Goal: Transaction & Acquisition: Purchase product/service

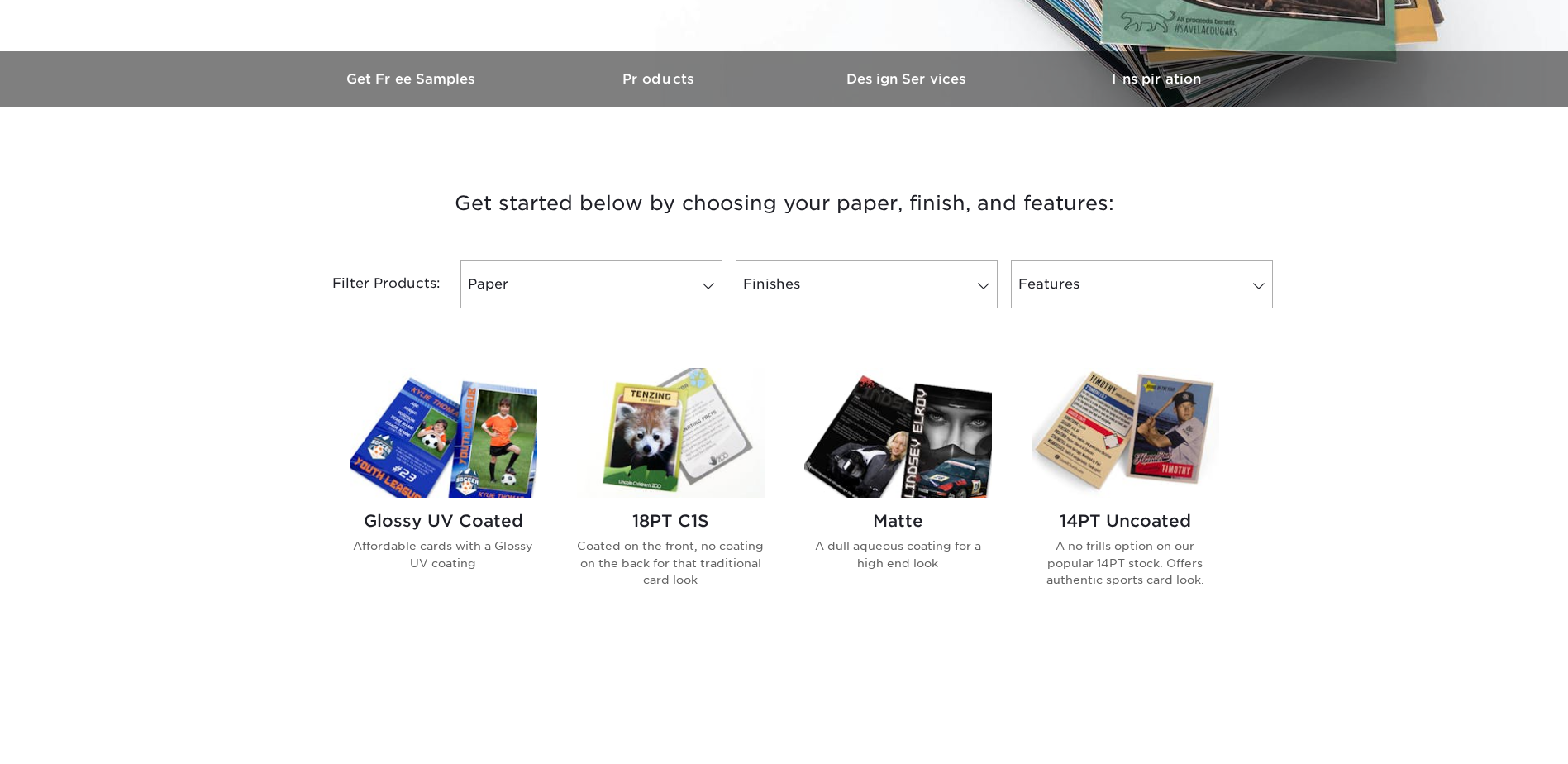
scroll to position [496, 0]
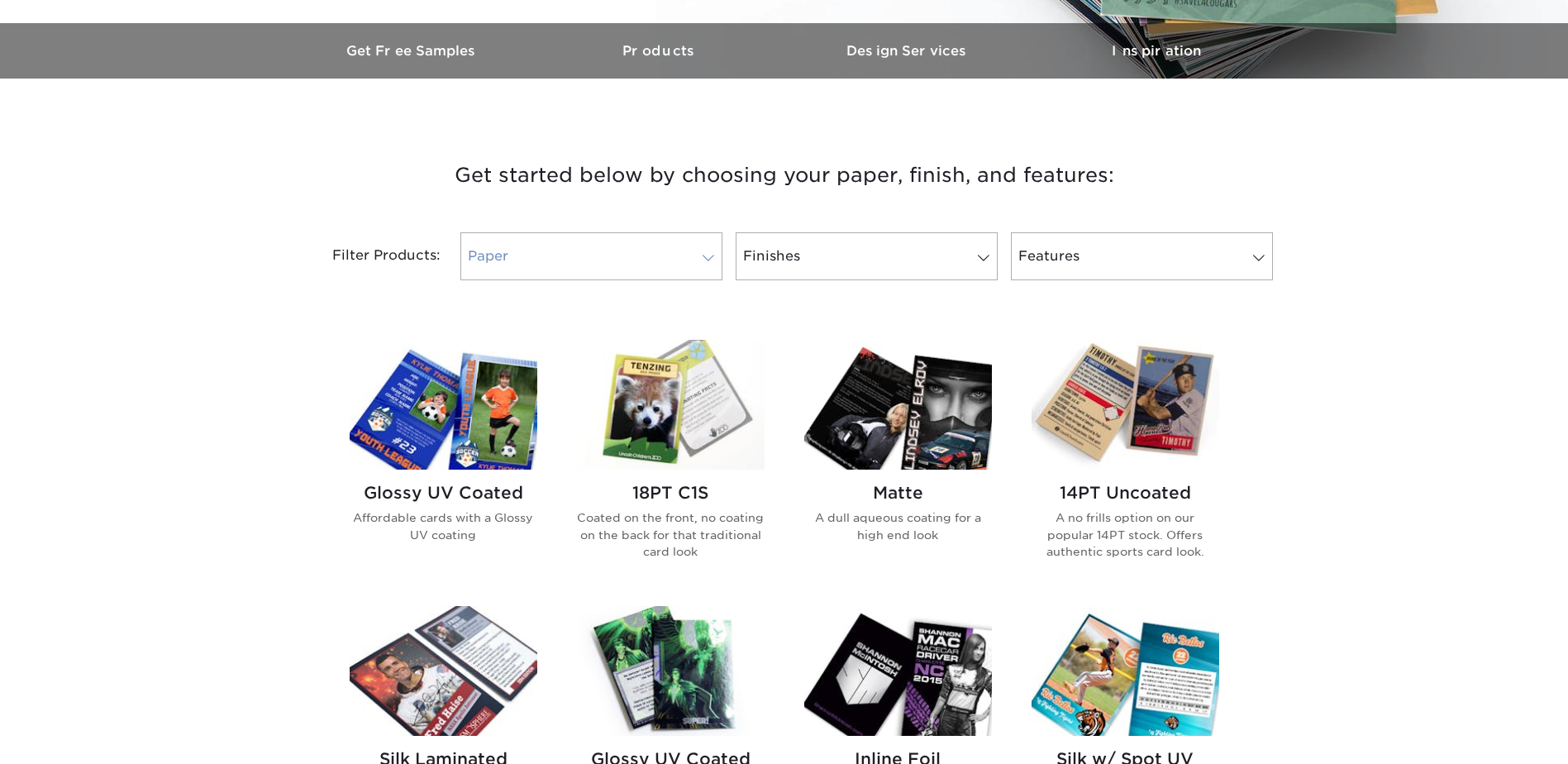
click at [521, 247] on link "Paper" at bounding box center [591, 256] width 262 height 48
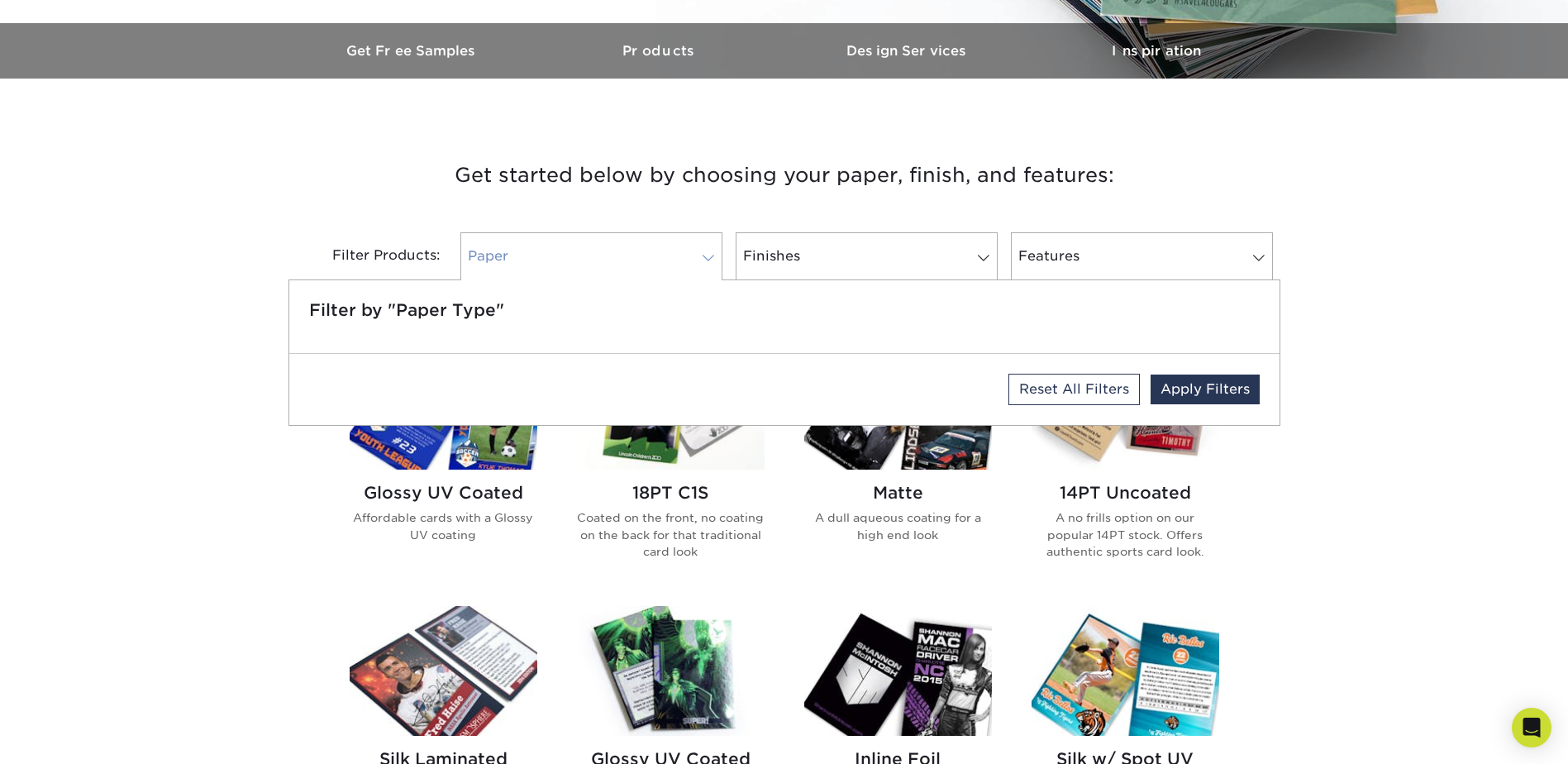
click at [521, 247] on link "Paper" at bounding box center [591, 256] width 262 height 48
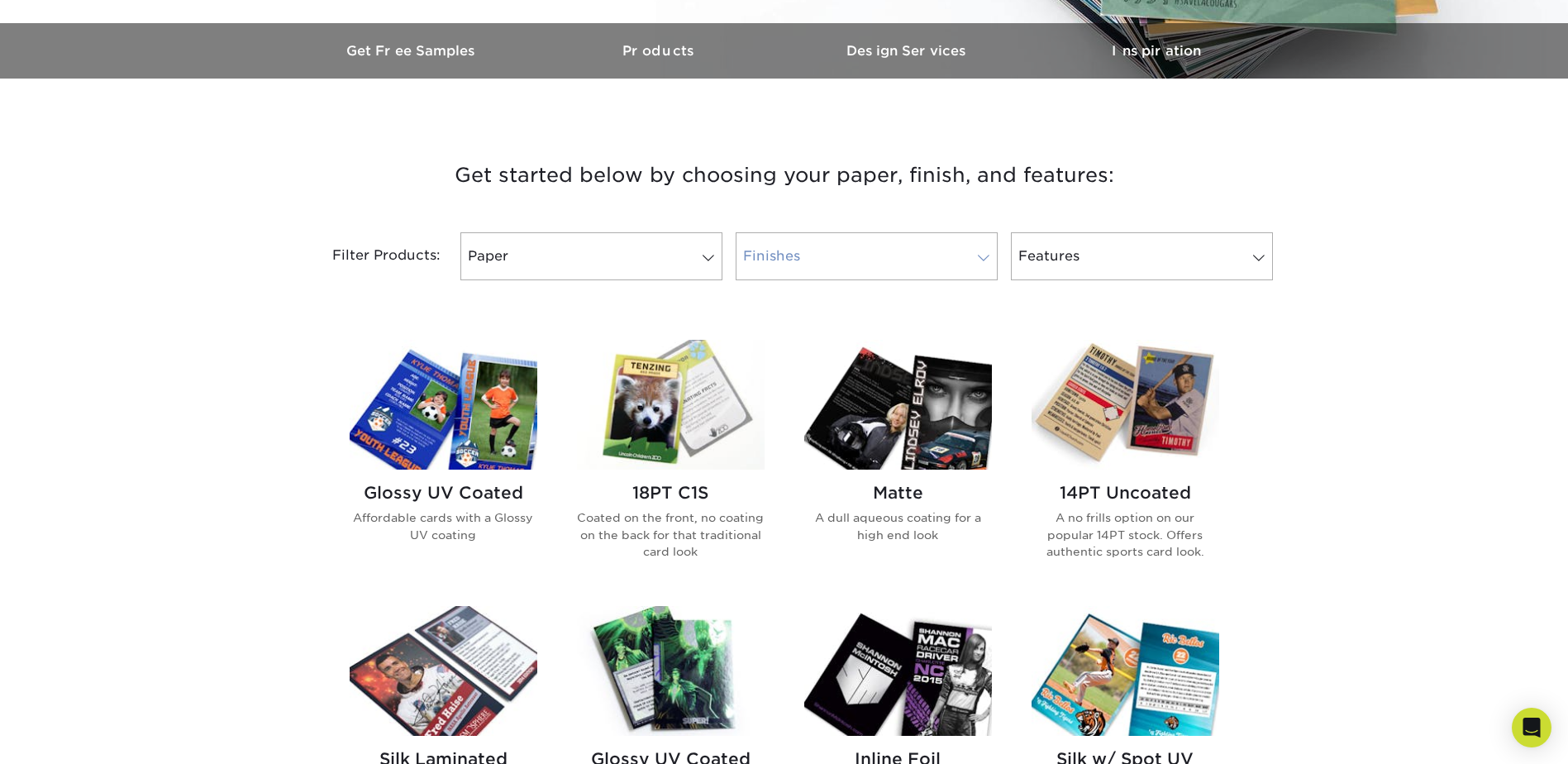
click at [837, 261] on link "Finishes" at bounding box center [866, 256] width 262 height 48
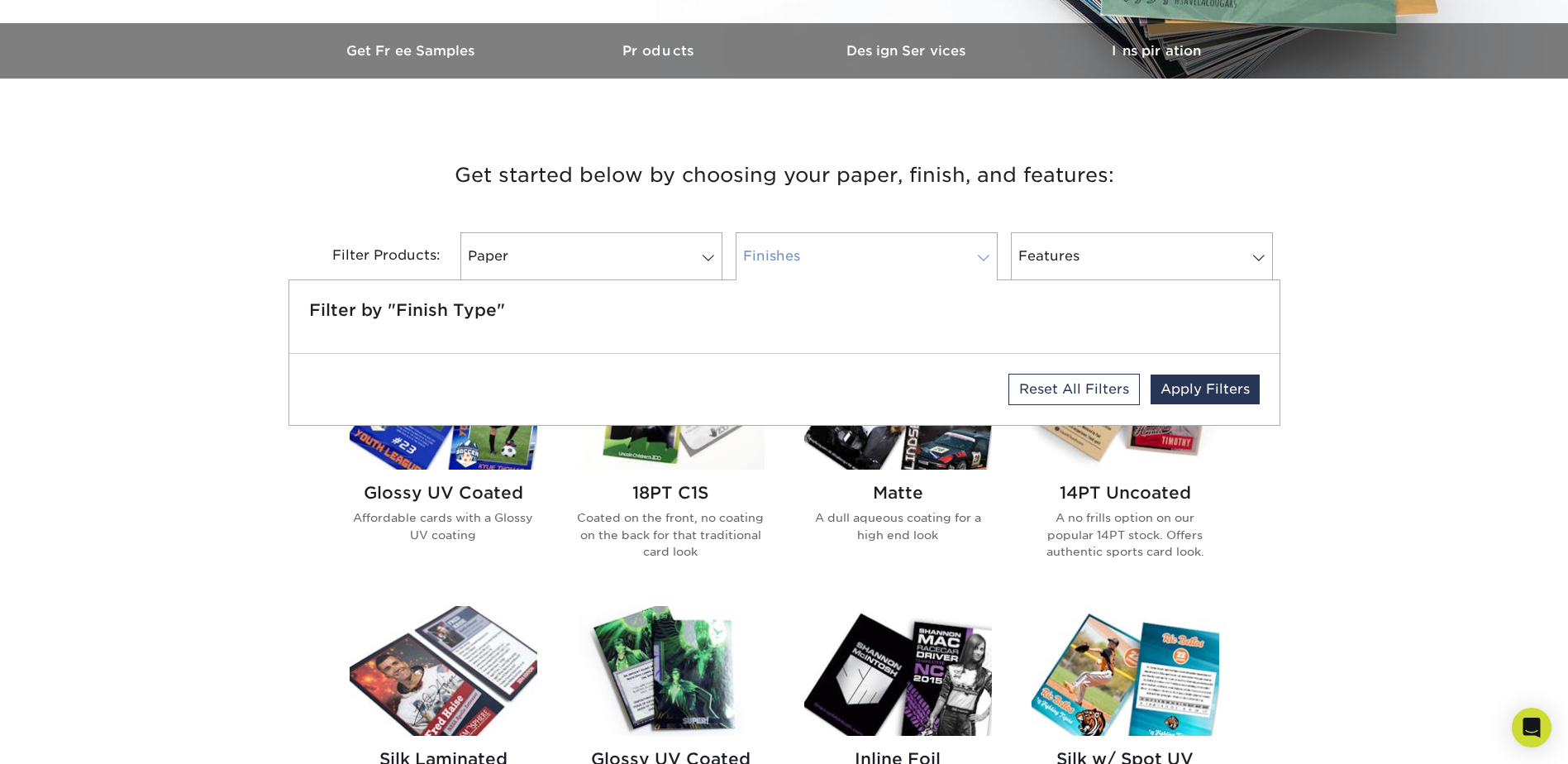
click at [837, 261] on link "Finishes" at bounding box center [866, 256] width 262 height 48
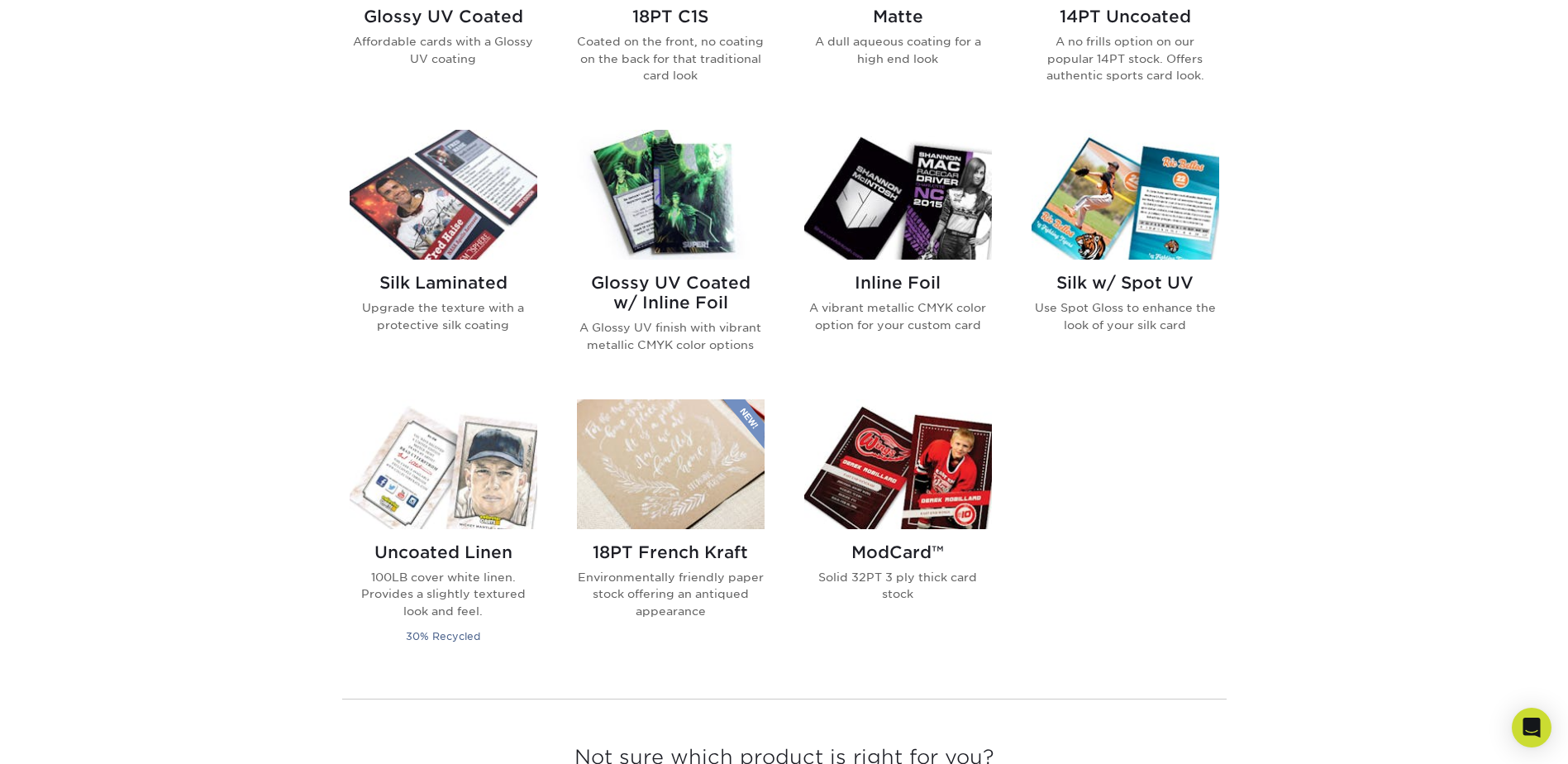
scroll to position [989, 0]
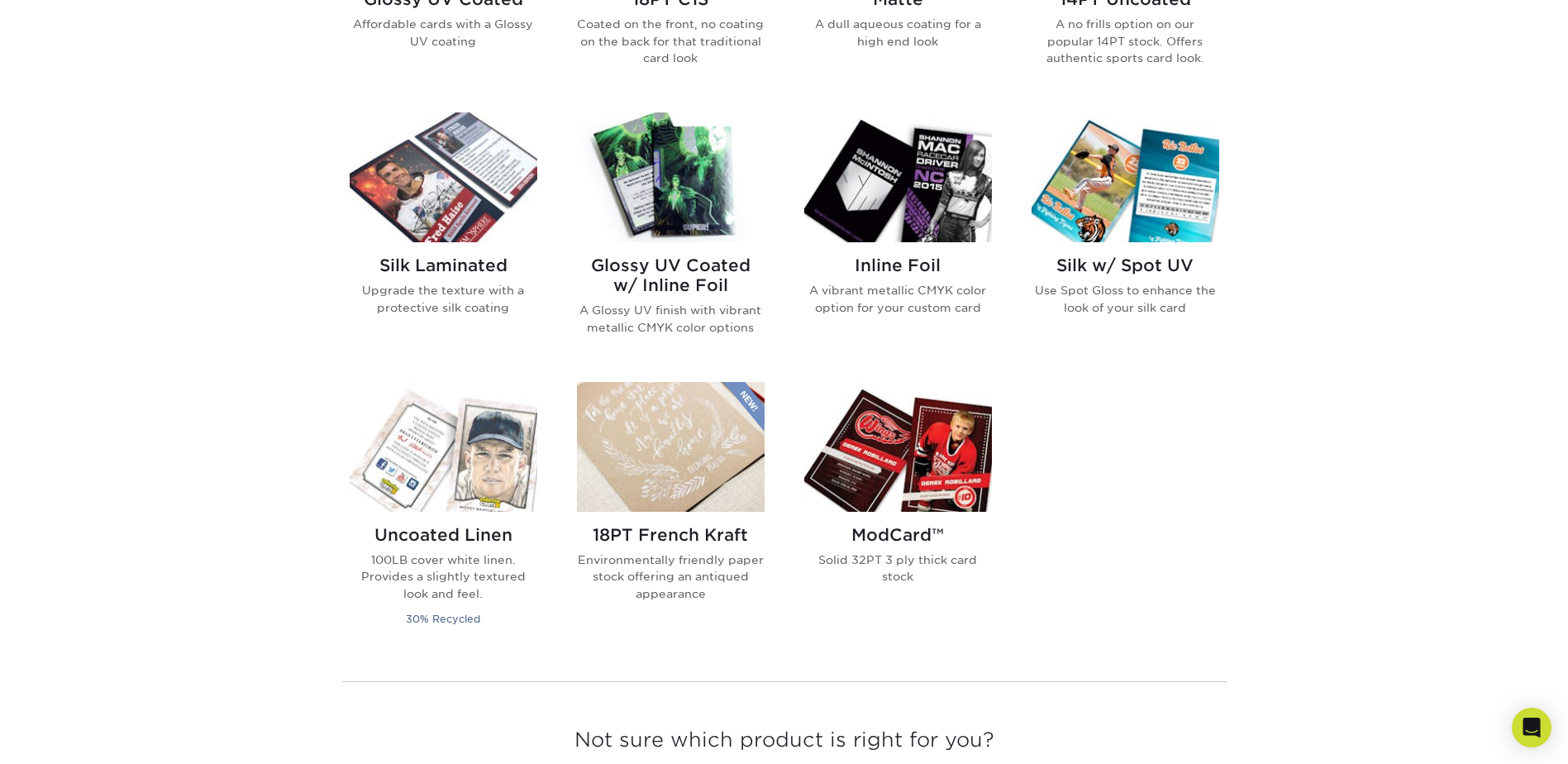
click at [867, 456] on img at bounding box center [898, 447] width 188 height 130
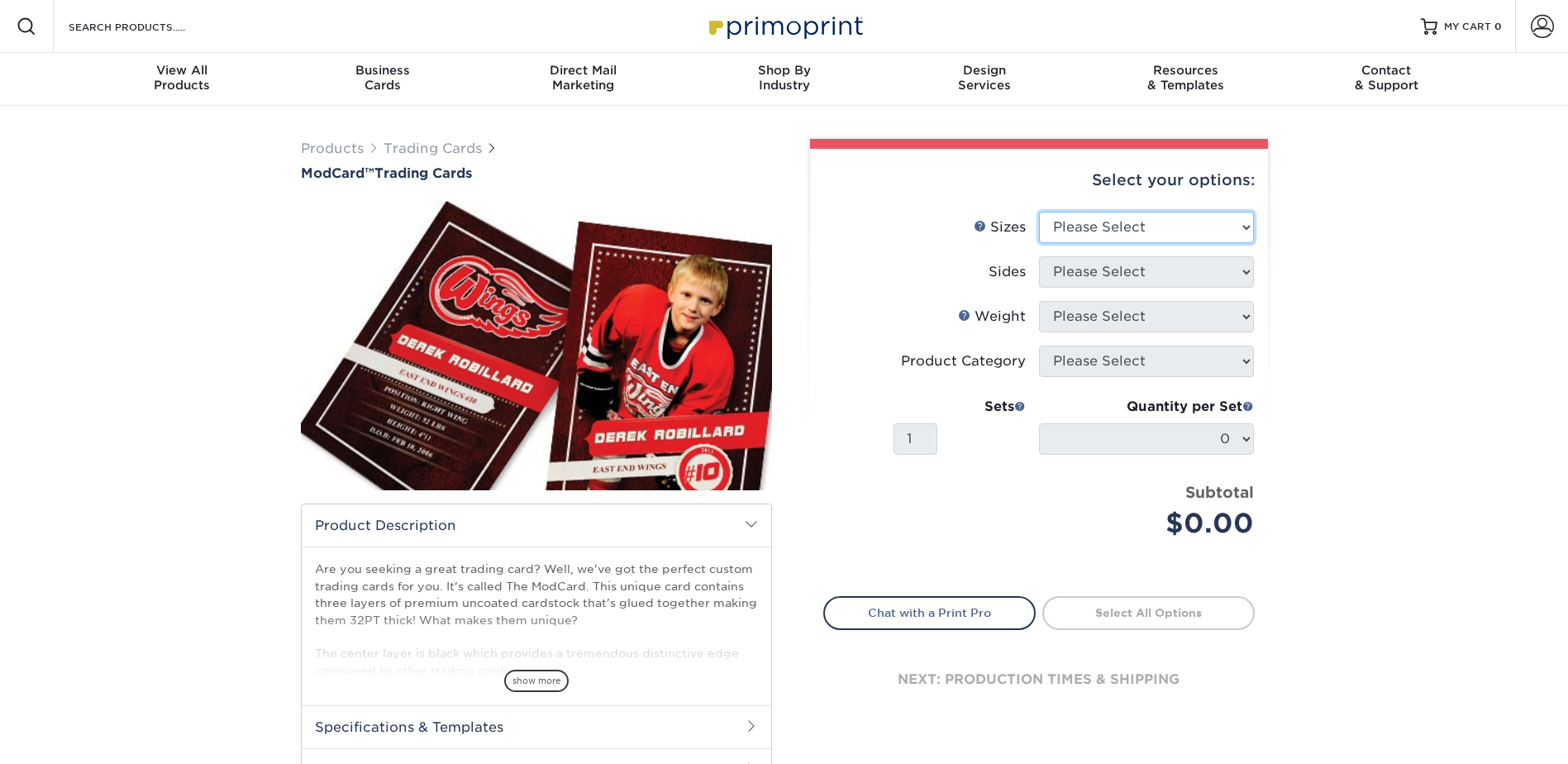
click at [1101, 237] on select "Please Select 2.5" x 3.5"" at bounding box center [1146, 227] width 215 height 31
click at [1098, 229] on select "Please Select 2.5" x 3.5"" at bounding box center [1146, 227] width 215 height 31
select select "2.50x3.50"
click at [1039, 212] on select "Please Select 2.5" x 3.5"" at bounding box center [1146, 227] width 215 height 31
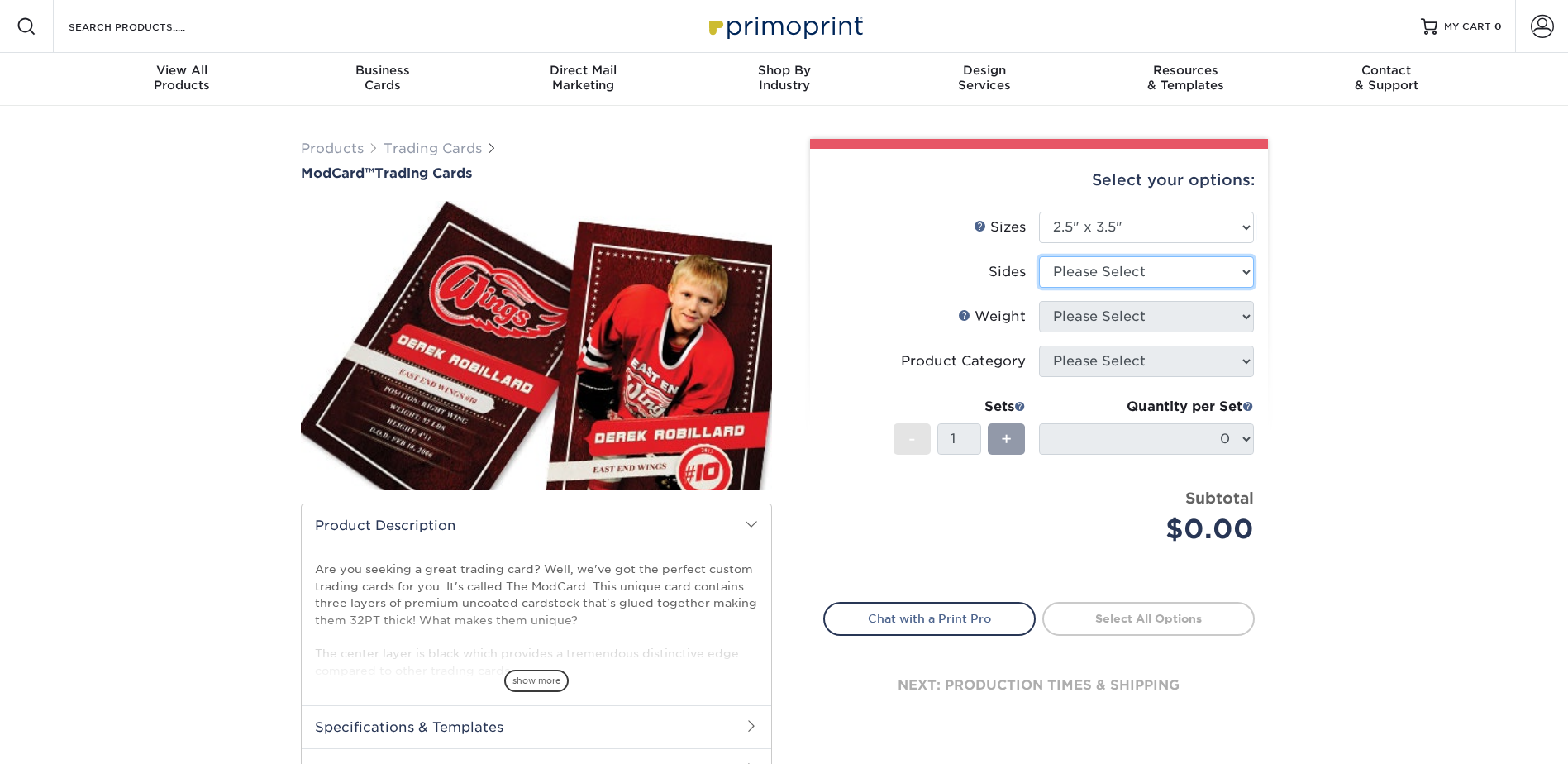
click at [1100, 278] on select "Please Select Print Both Sides Print Front Only" at bounding box center [1146, 272] width 215 height 31
select select "13abbda7-1d64-4f25-8bb2-c179b224825d"
click at [1039, 256] on select "Please Select Print Both Sides Print Front Only" at bounding box center [1146, 272] width 215 height 31
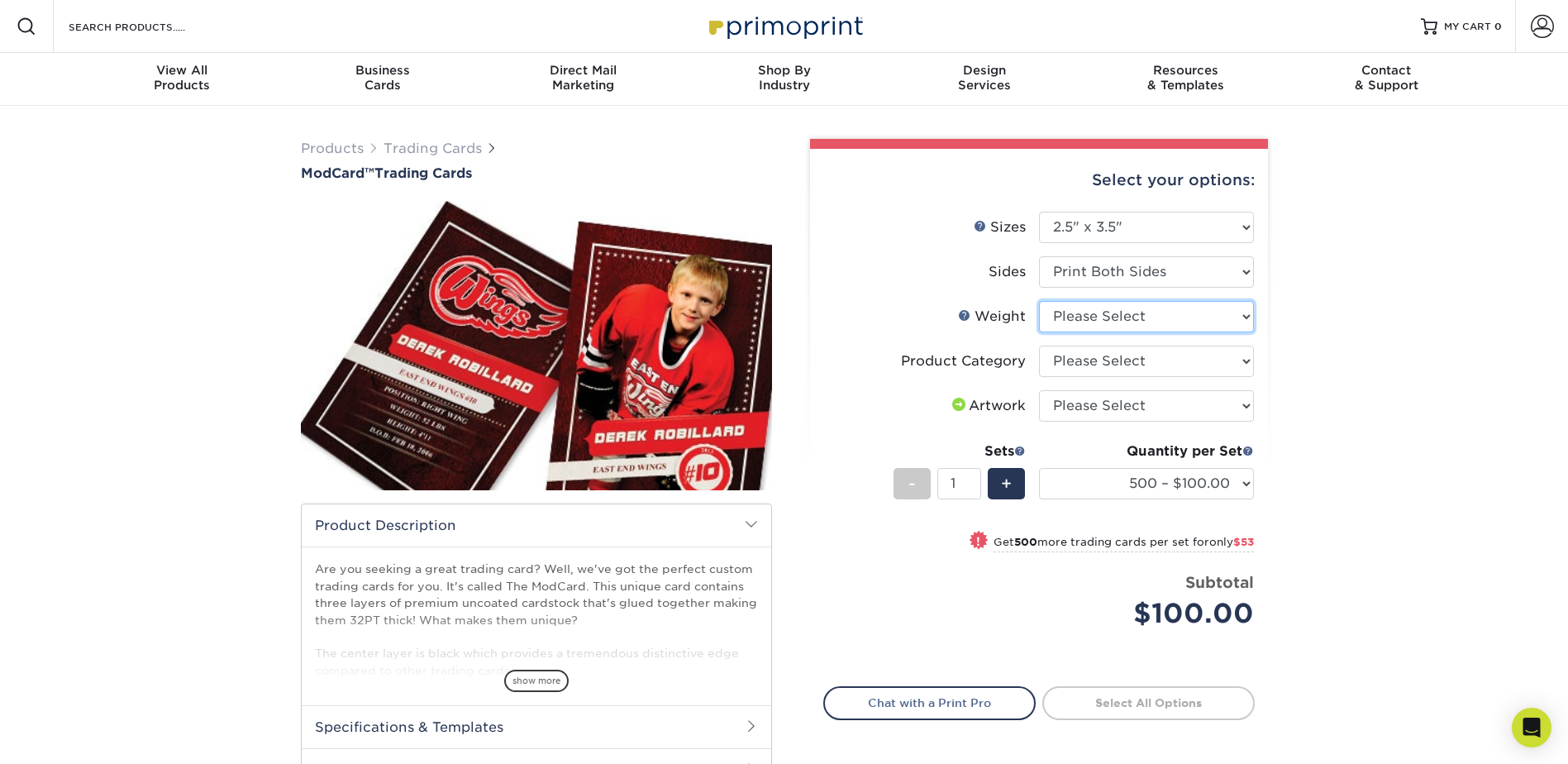
click at [1083, 315] on select "Please Select 32PTUCBLK" at bounding box center [1146, 316] width 215 height 31
select select "32PTUCBLK"
click at [1039, 301] on select "Please Select 32PTUCBLK" at bounding box center [1146, 316] width 215 height 31
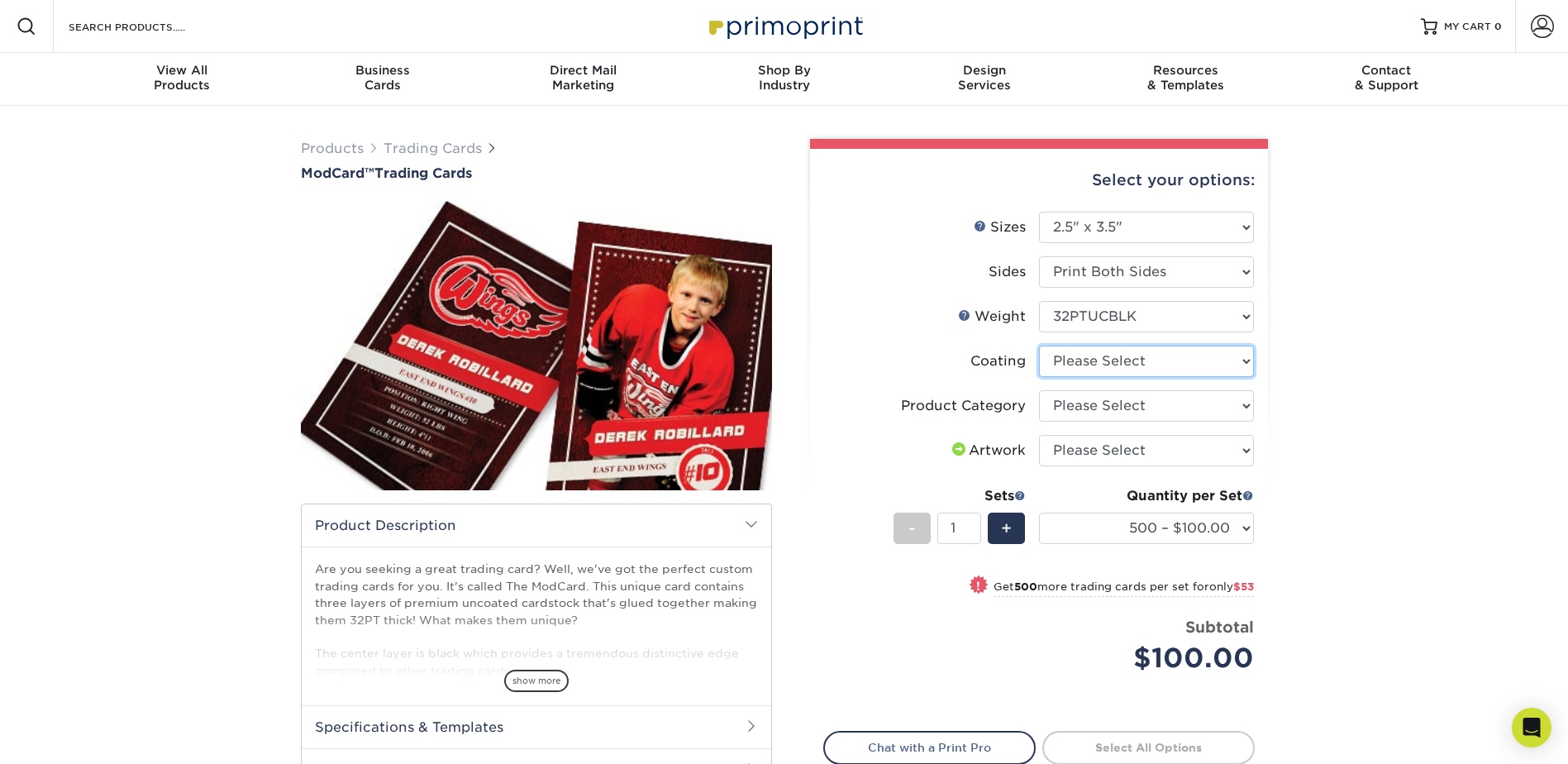
click at [1077, 361] on select at bounding box center [1146, 361] width 215 height 31
click at [1039, 346] on select at bounding box center [1146, 361] width 215 height 31
click at [1077, 409] on select "Please Select Trading Cards" at bounding box center [1146, 406] width 215 height 31
select select "c2f9bce9-36c2-409d-b101-c29d9d031e18"
click at [1039, 390] on select "Please Select Trading Cards" at bounding box center [1146, 406] width 215 height 31
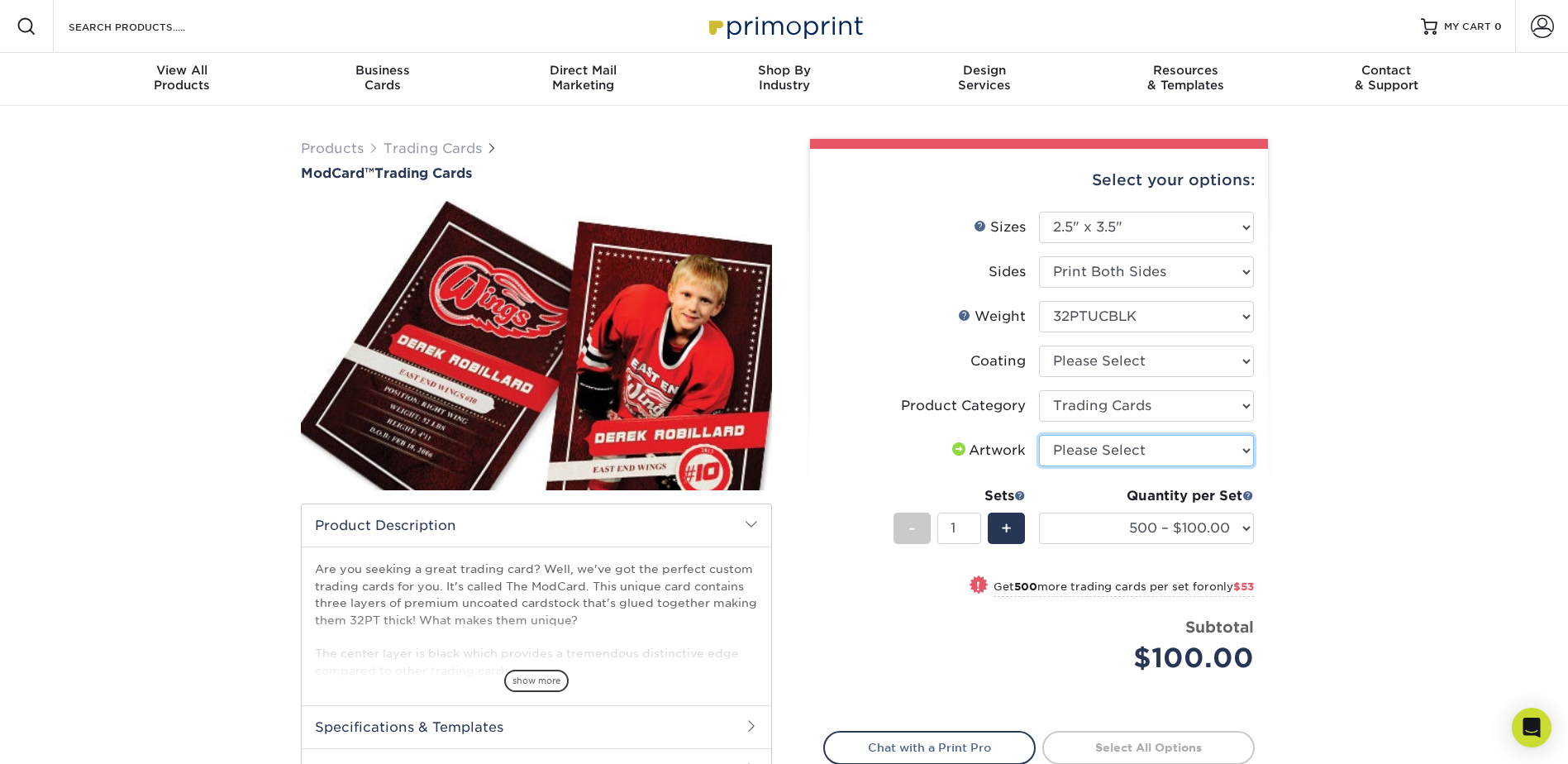
click at [1079, 447] on select "Please Select I will upload files I need a design - $100" at bounding box center [1146, 450] width 215 height 31
select select "upload"
click at [1039, 435] on select "Please Select I will upload files I need a design - $100" at bounding box center [1146, 450] width 215 height 31
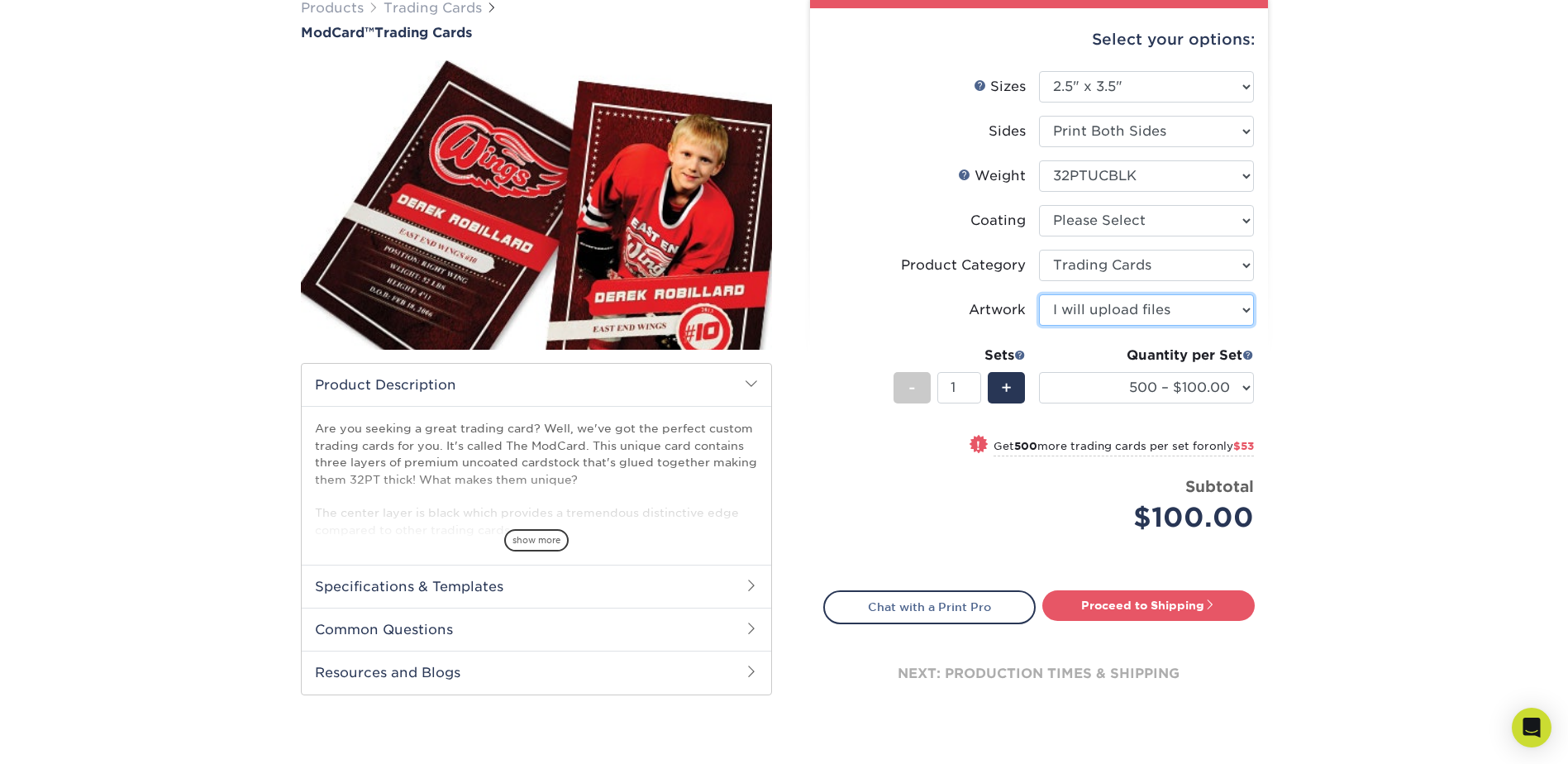
scroll to position [248, 0]
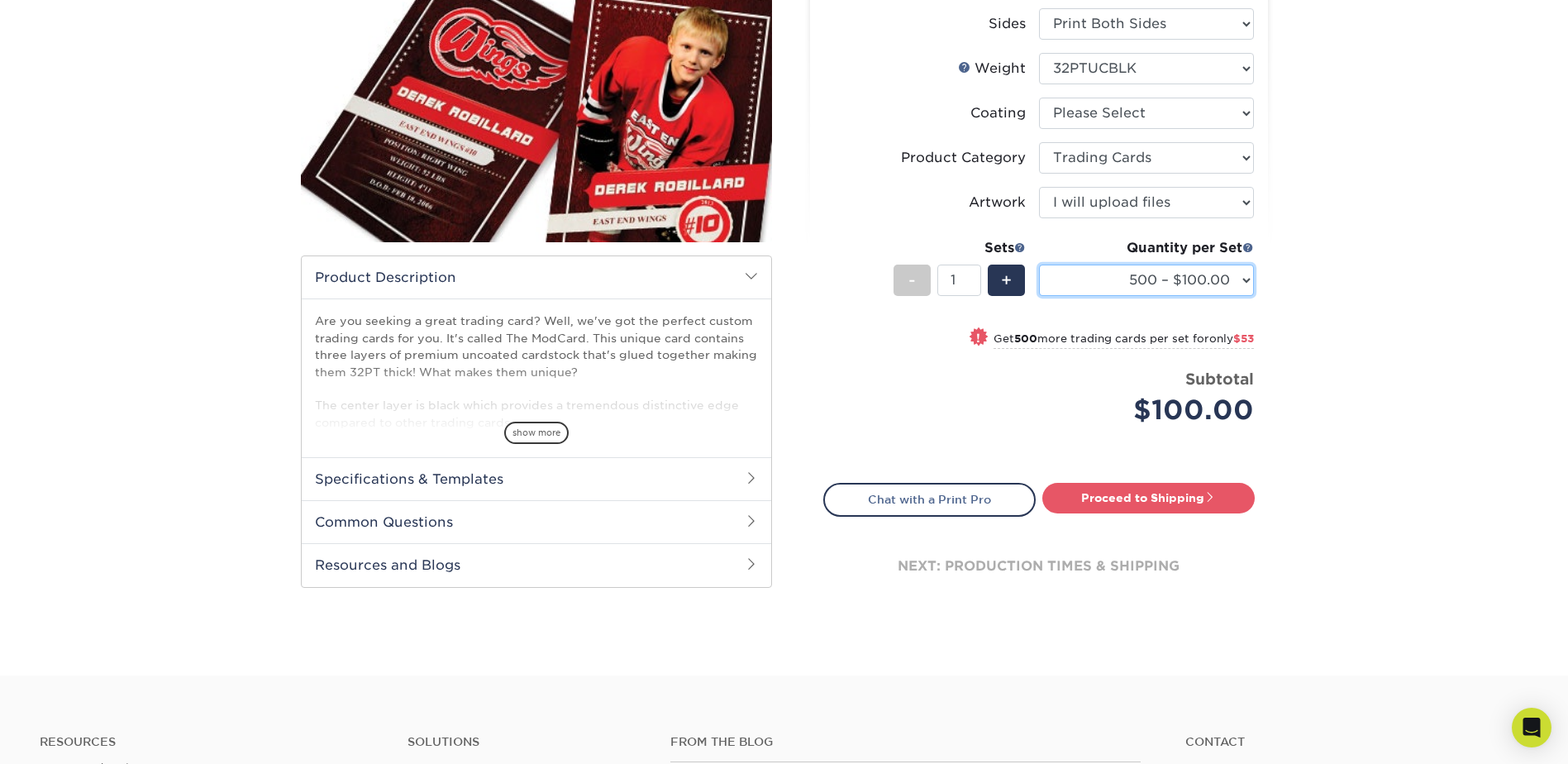
click at [1245, 281] on select "500 – $100.00 1000 – $153.00" at bounding box center [1146, 280] width 215 height 31
click at [540, 433] on span "show more" at bounding box center [536, 433] width 64 height 22
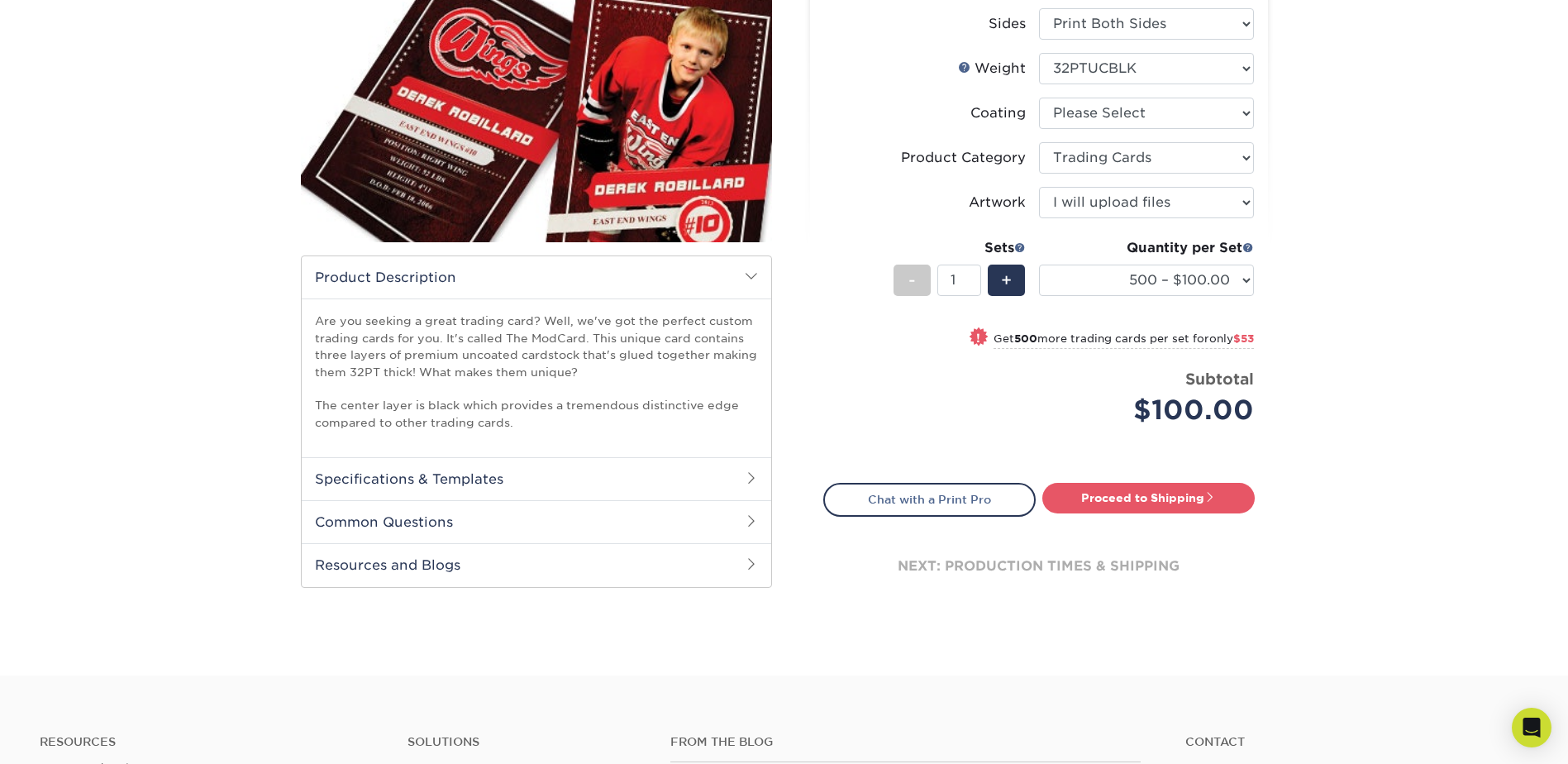
click at [566, 474] on h2 "Specifications & Templates" at bounding box center [536, 478] width 470 height 43
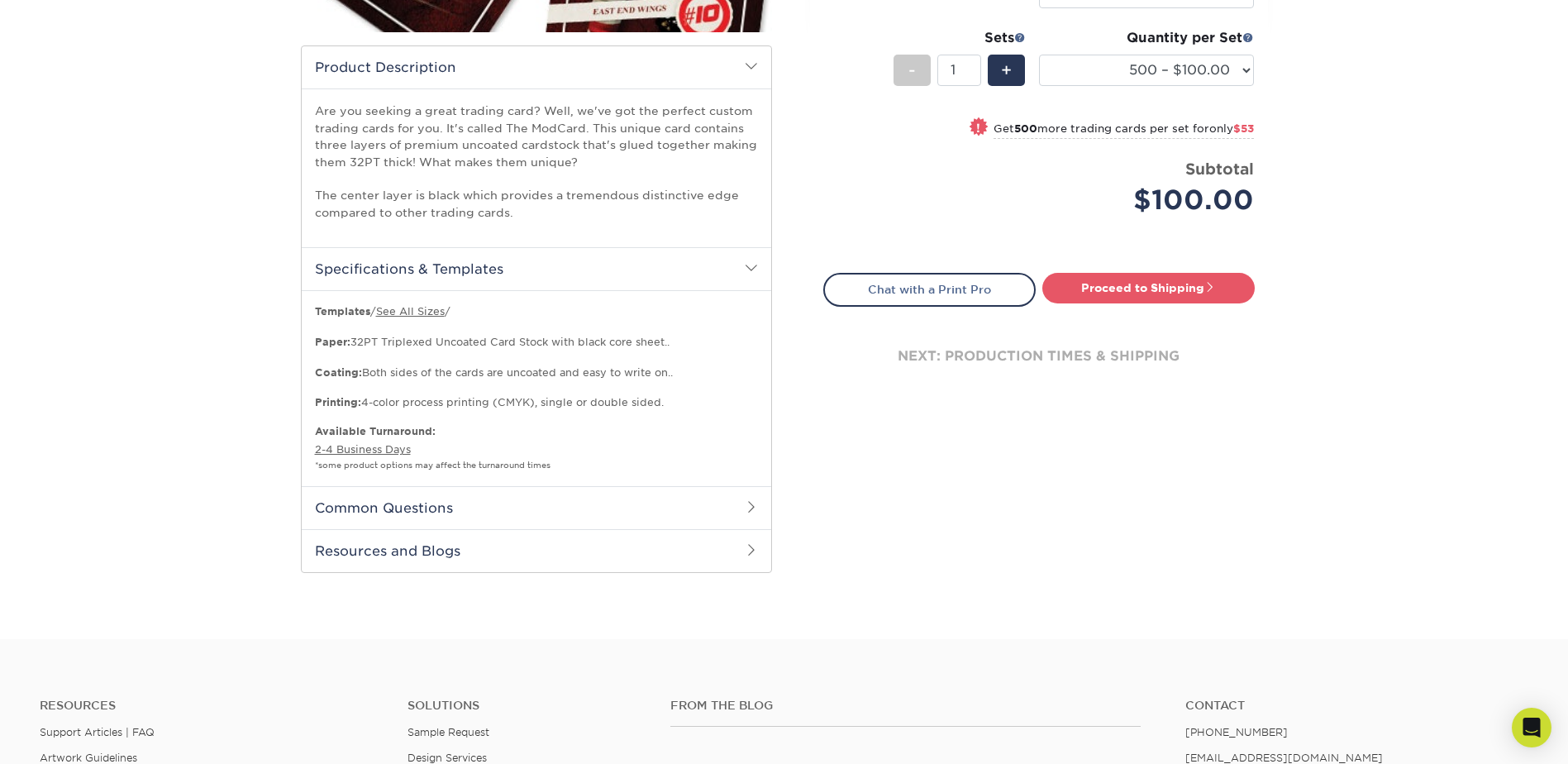
scroll to position [496, 0]
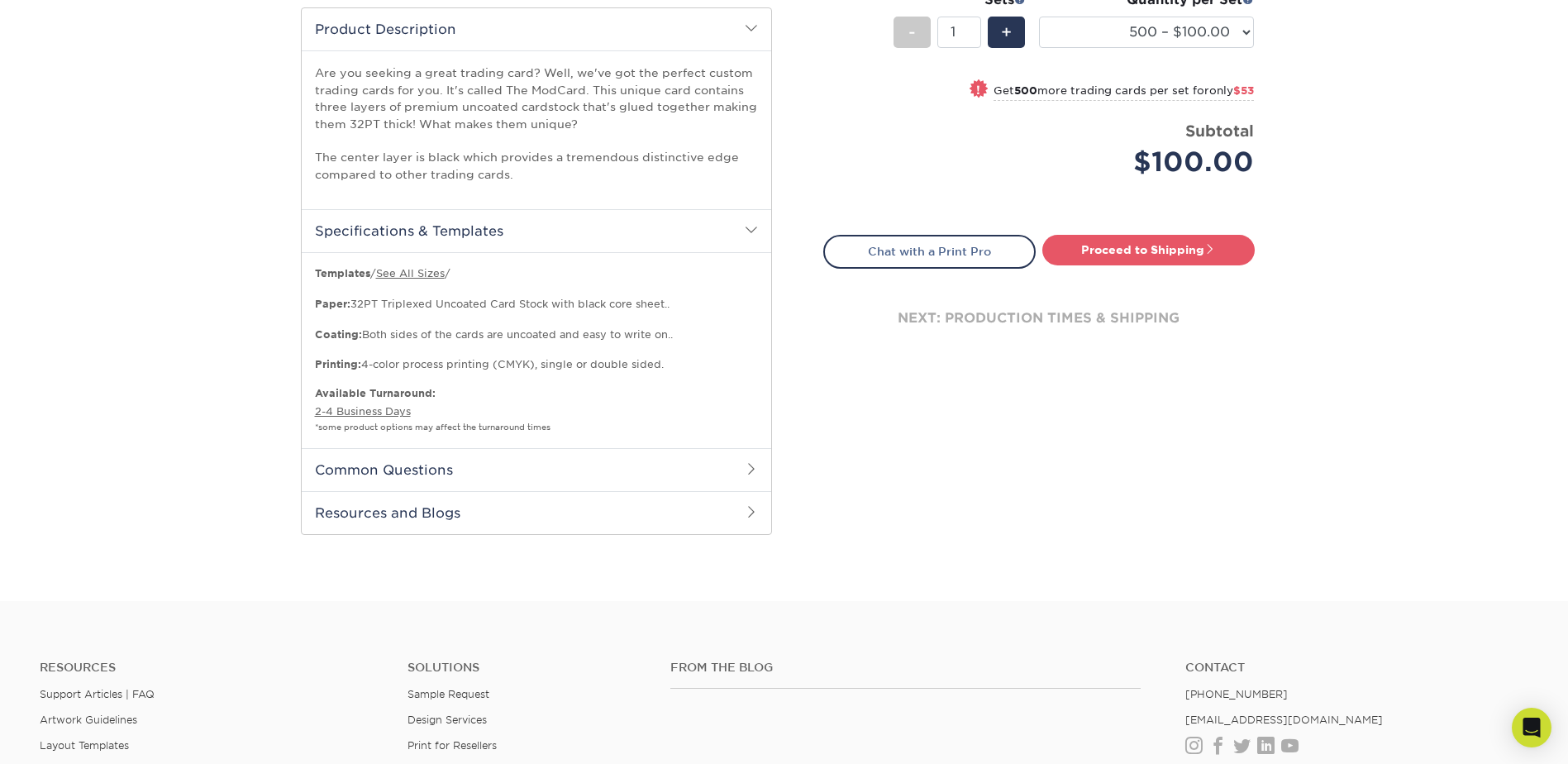
click at [560, 472] on h2 "Common Questions" at bounding box center [536, 469] width 470 height 43
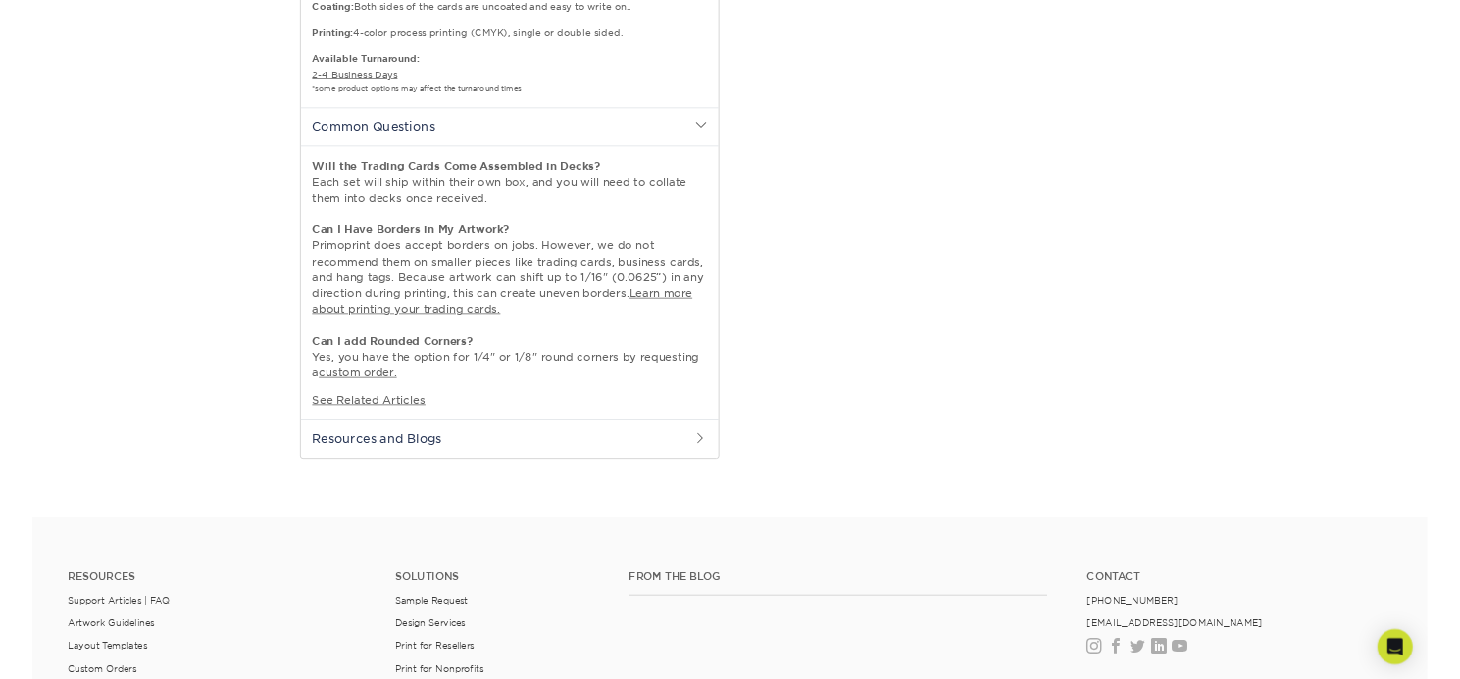
scroll to position [980, 0]
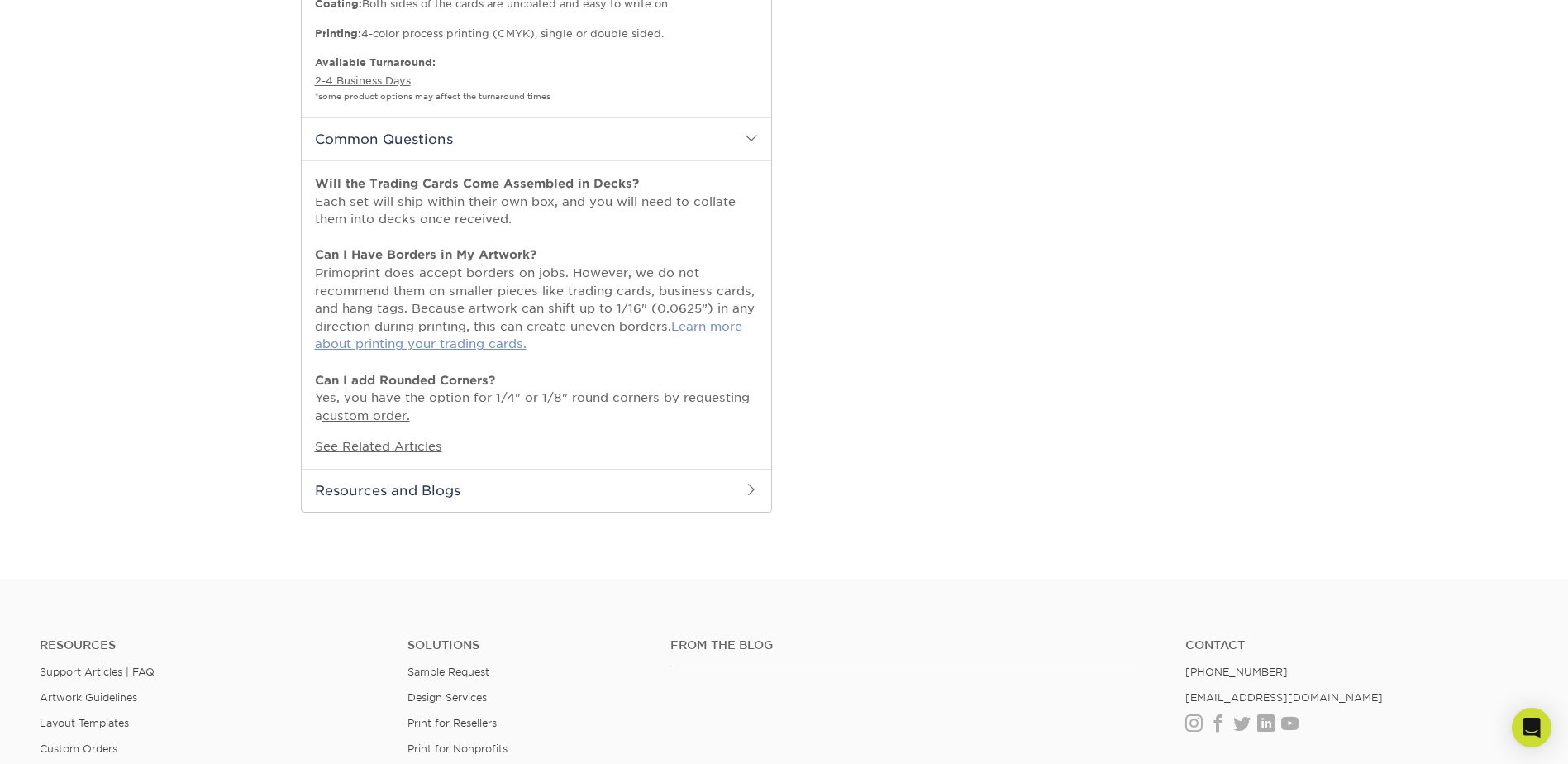
click at [689, 325] on link "Learn more about printing your trading cards." at bounding box center [529, 335] width 427 height 32
